Goal: Download file/media

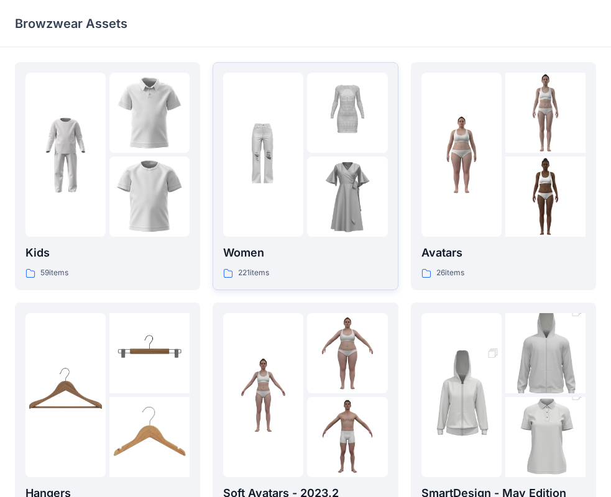
click at [304, 200] on div at bounding box center [305, 155] width 164 height 164
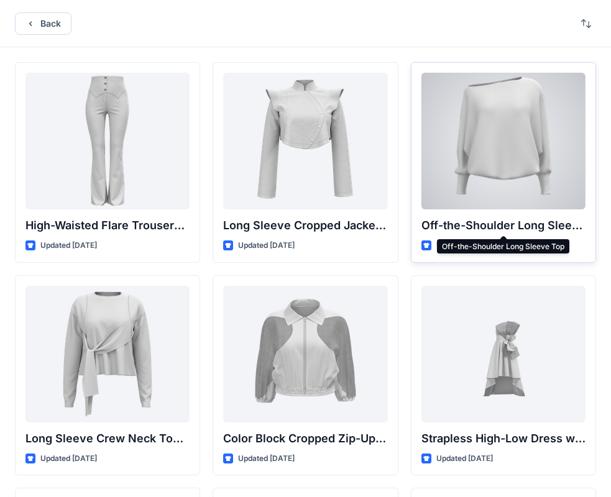
scroll to position [249, 0]
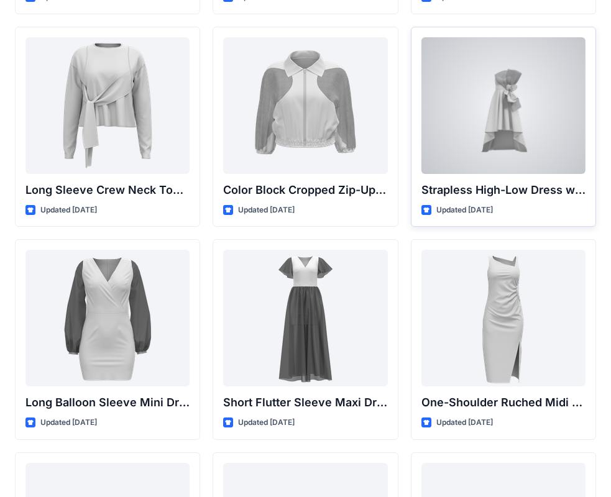
click at [486, 150] on div at bounding box center [503, 105] width 164 height 137
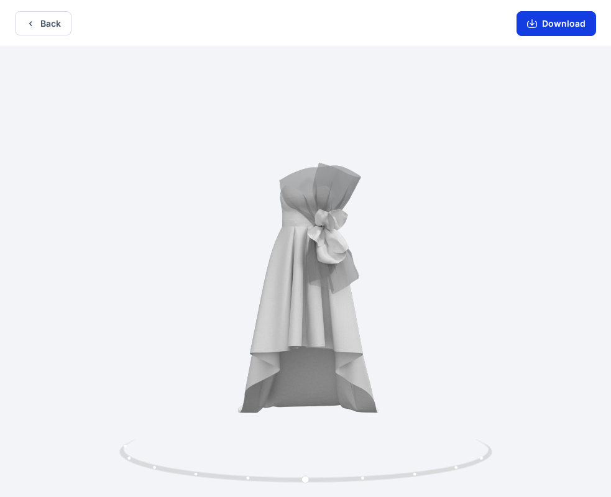
click at [534, 32] on button "Download" at bounding box center [556, 23] width 80 height 25
click at [44, 19] on button "Back" at bounding box center [43, 23] width 57 height 24
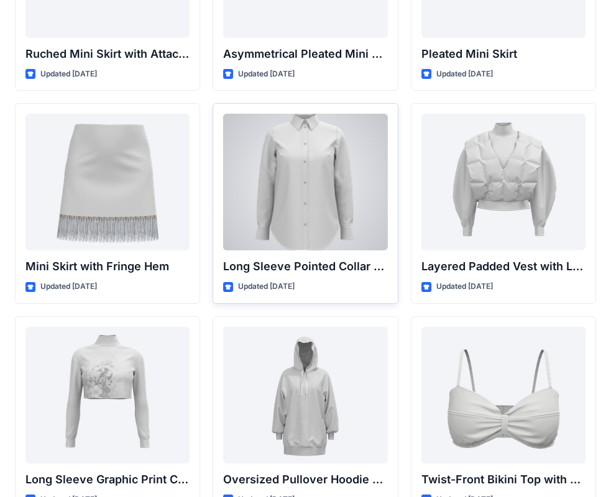
scroll to position [3391, 0]
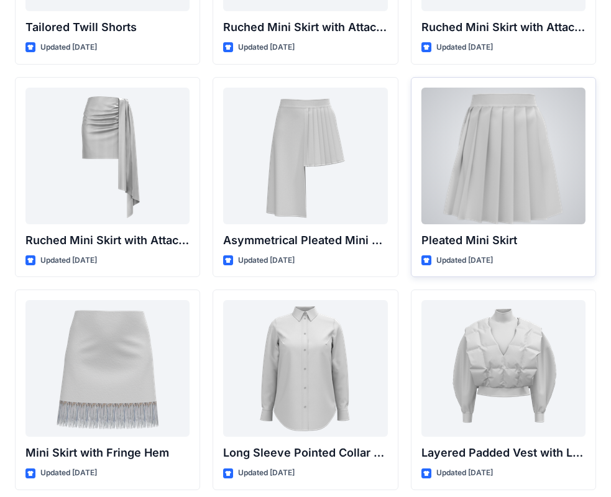
click at [475, 219] on div at bounding box center [503, 156] width 164 height 137
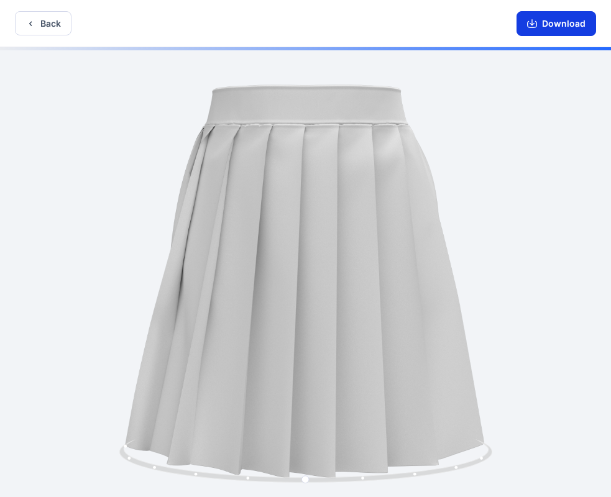
click at [564, 21] on button "Download" at bounding box center [556, 23] width 80 height 25
click at [24, 19] on button "Back" at bounding box center [43, 23] width 57 height 24
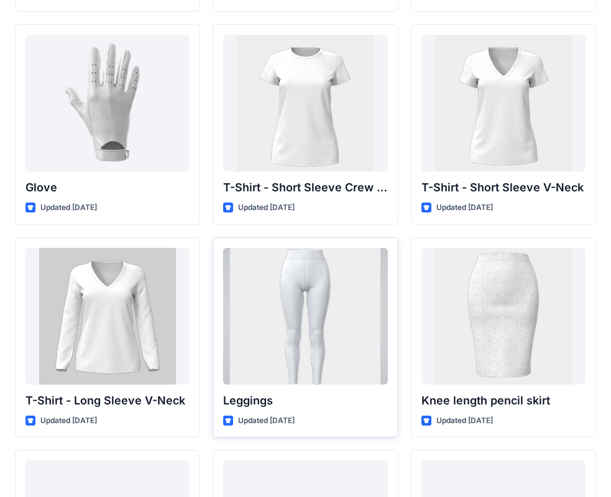
scroll to position [10014, 0]
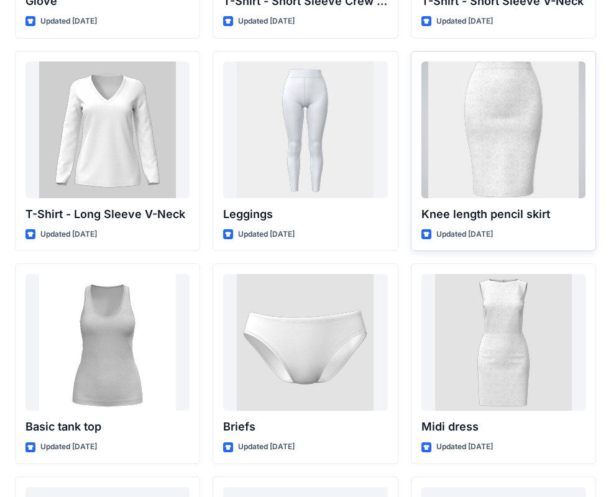
click at [559, 180] on div at bounding box center [503, 130] width 164 height 137
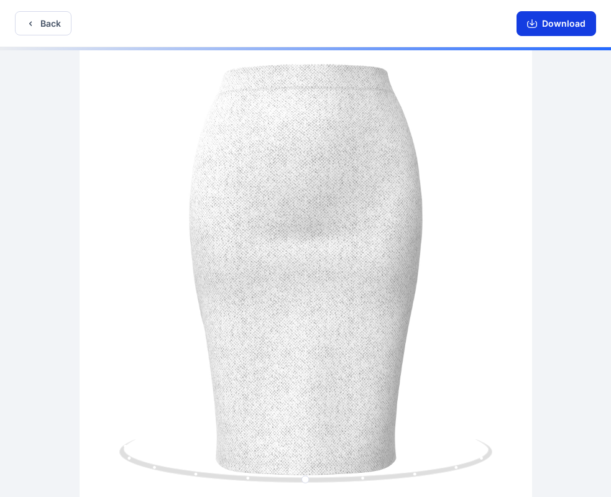
click at [571, 24] on button "Download" at bounding box center [556, 23] width 80 height 25
